Goal: Check status

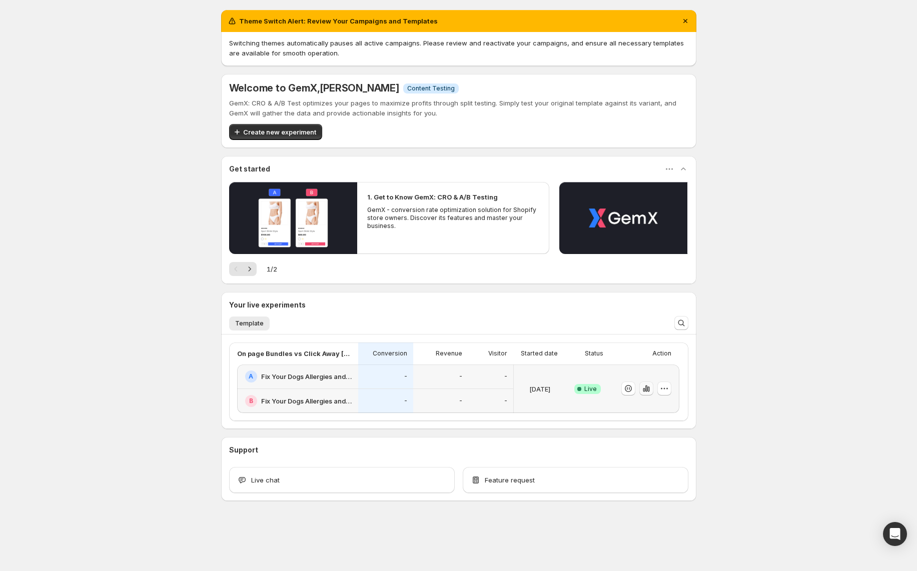
click at [646, 389] on icon "button" at bounding box center [646, 389] width 10 height 10
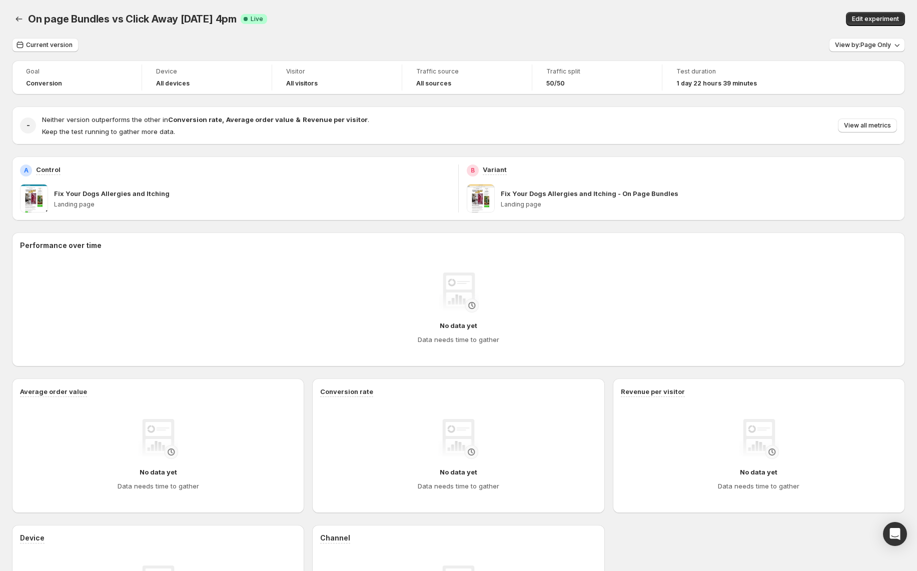
click at [531, 3] on div "On page Bundles vs Click Away [DATE] 4pm. This page is ready On page Bundles vs…" at bounding box center [458, 19] width 893 height 38
click at [865, 47] on span "View by: Page Only" at bounding box center [863, 45] width 56 height 8
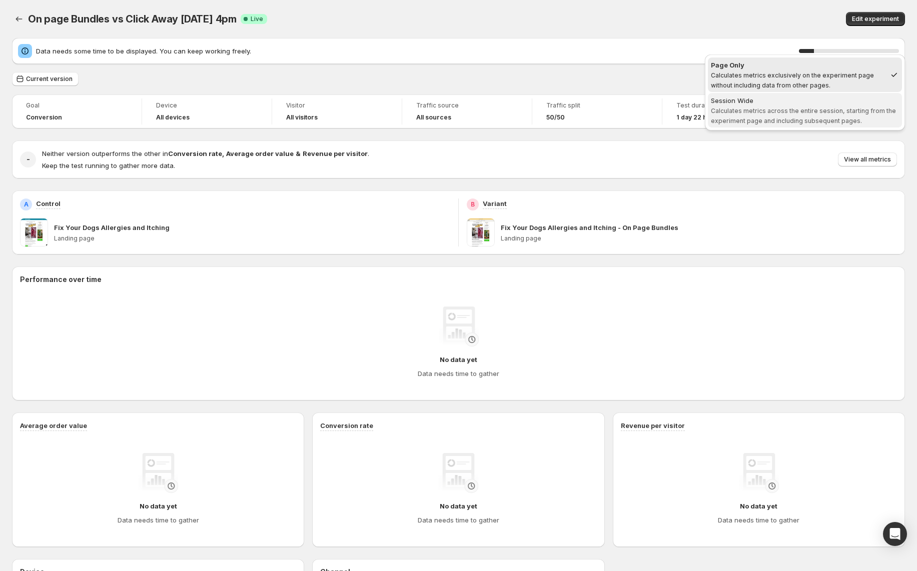
click at [799, 103] on div "Session Wide" at bounding box center [805, 101] width 188 height 10
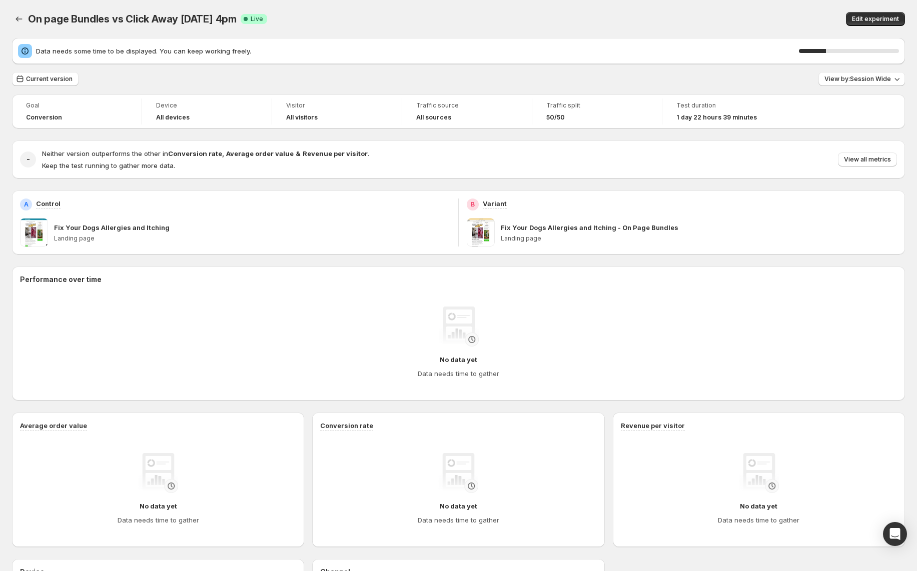
click at [446, 26] on div "On page Bundles vs Click Away [DATE] 4pm Success Complete Live" at bounding box center [289, 19] width 523 height 14
click at [293, 68] on div "Data needs some time to be displayed. You can keep working freely. 83 % Current…" at bounding box center [458, 366] width 893 height 656
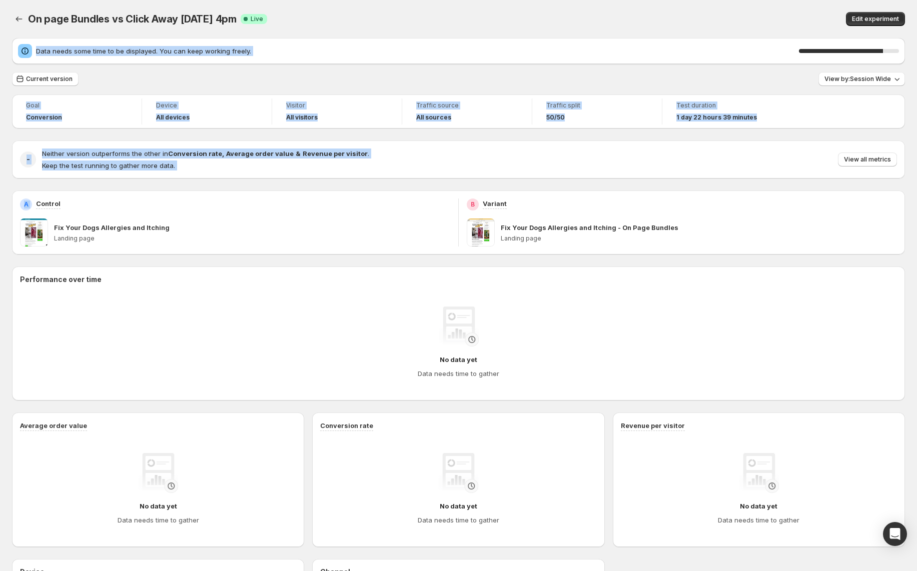
drag, startPoint x: 343, startPoint y: 18, endPoint x: 344, endPoint y: 193, distance: 175.1
click at [344, 191] on div "On page Bundles vs Click Away [DATE] 4pm. This page is ready On page Bundles vs…" at bounding box center [458, 374] width 917 height 748
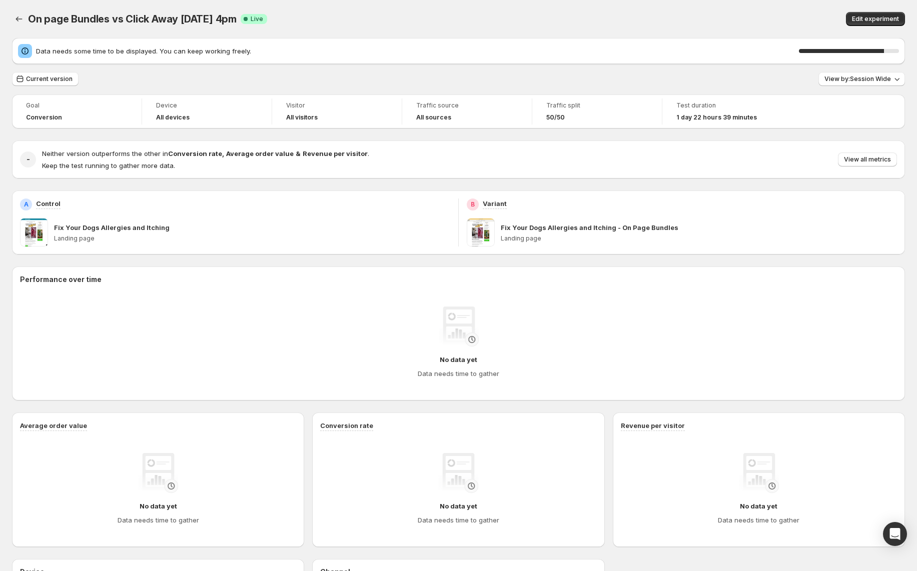
click at [318, 186] on div "Goal Conversion Device All devices Visitor All visitors Traffic source All sour…" at bounding box center [458, 394] width 893 height 599
click at [250, 258] on div "Goal Conversion Device All devices Visitor All visitors Traffic source All sour…" at bounding box center [458, 394] width 893 height 599
click at [566, 24] on div "Edit experiment" at bounding box center [732, 19] width 347 height 14
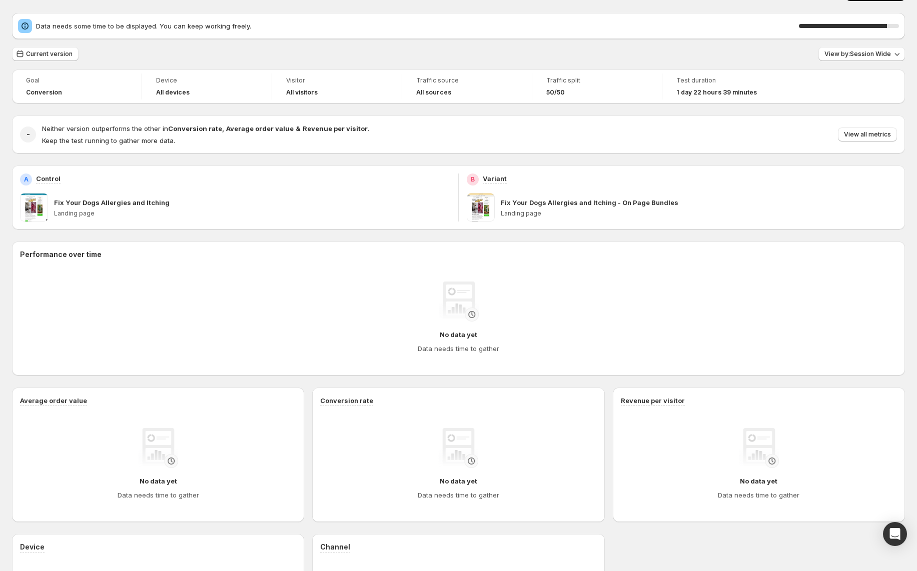
scroll to position [28, 0]
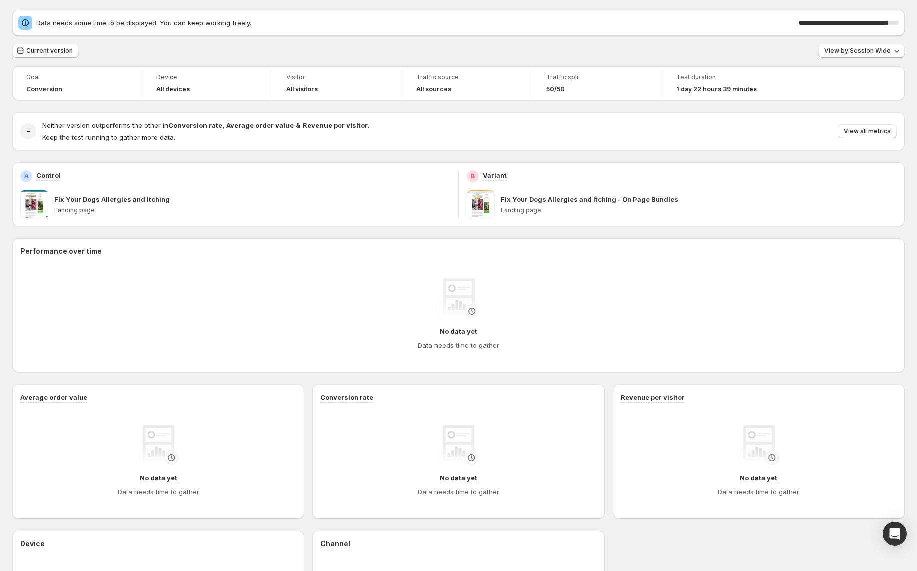
click at [486, 235] on div "Goal Conversion Device All devices Visitor All visitors Traffic source All sour…" at bounding box center [458, 366] width 893 height 599
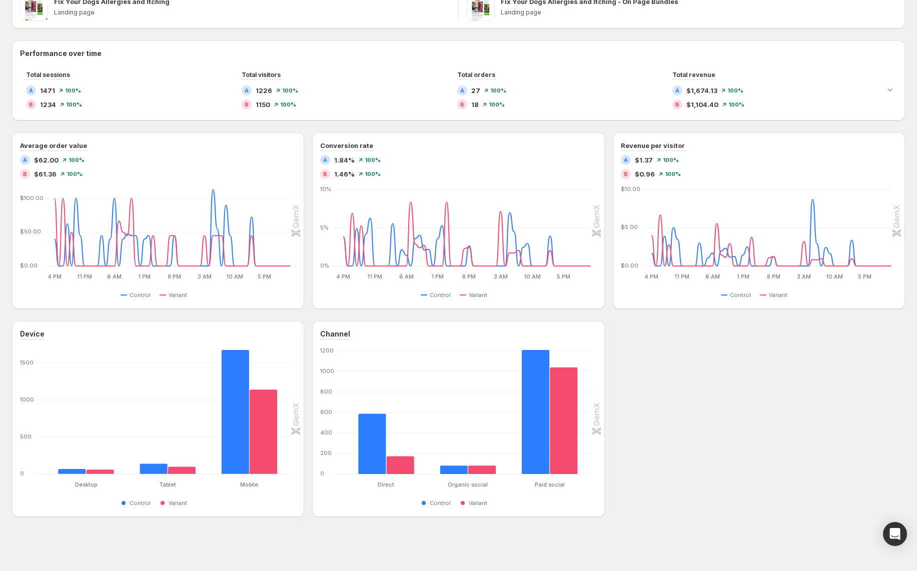
scroll to position [192, 0]
click at [338, 33] on div "Goal Conversion Device All devices Visitor All visitors Traffic source All sour…" at bounding box center [458, 192] width 893 height 649
click at [198, 127] on div "Performance over time Total sessions A 1471 100 % B 1234 100 % Total visitors A…" at bounding box center [458, 279] width 893 height 477
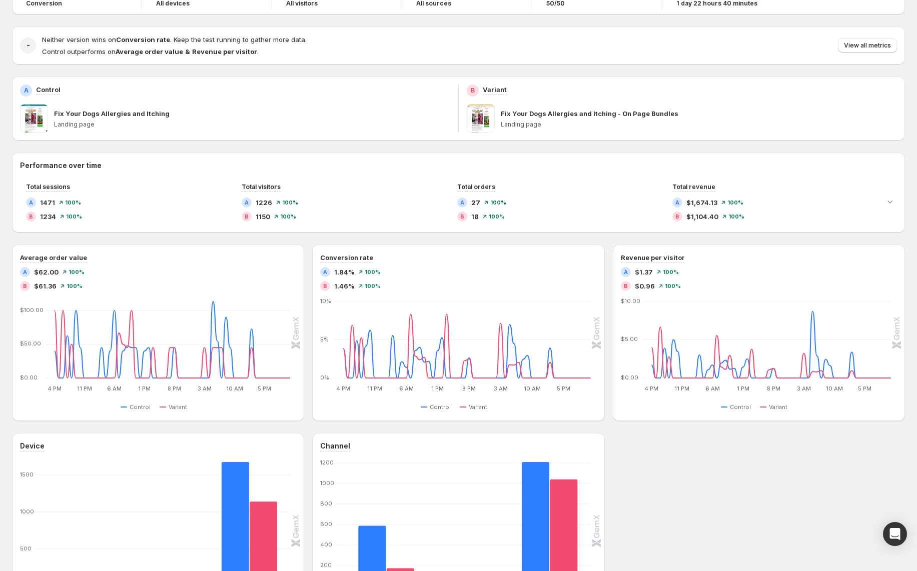
scroll to position [79, 0]
click at [197, 144] on div "Goal Conversion Device All devices Visitor All visitors Traffic source All sour…" at bounding box center [458, 305] width 893 height 649
